Goal: Task Accomplishment & Management: Manage account settings

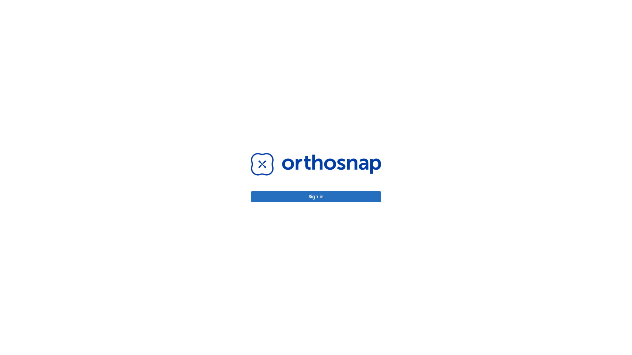
click at [316, 197] on button "Sign in" at bounding box center [316, 196] width 130 height 11
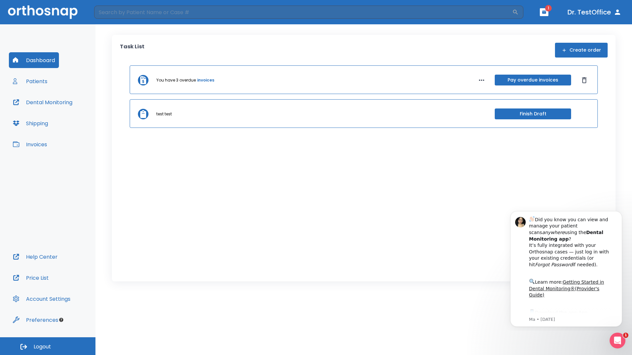
click at [48, 346] on span "Logout" at bounding box center [42, 346] width 17 height 7
